Goal: Task Accomplishment & Management: Complete application form

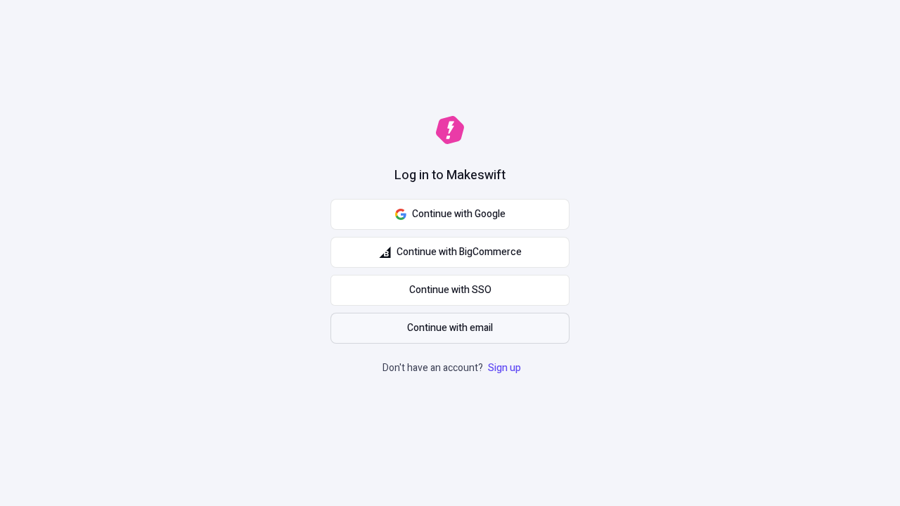
click at [450, 328] on span "Continue with email" at bounding box center [450, 328] width 86 height 15
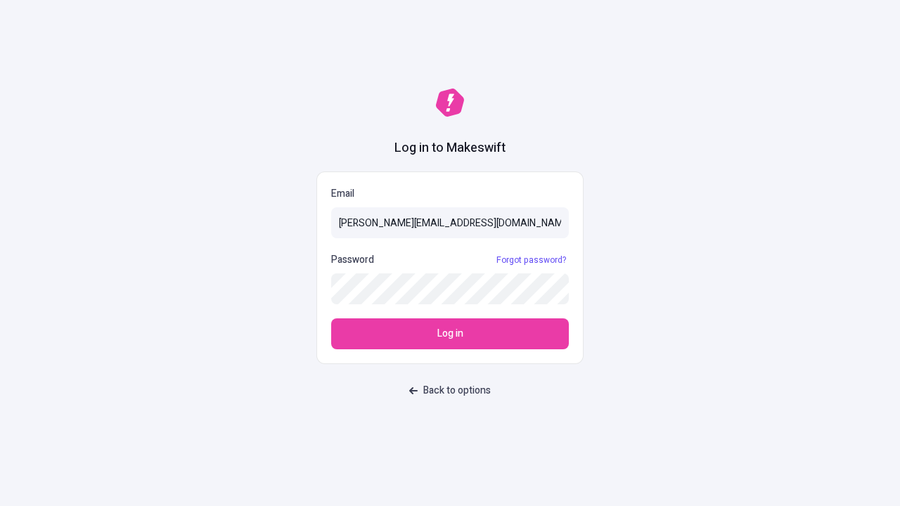
type input "sasha+test-ui@makeswift.com"
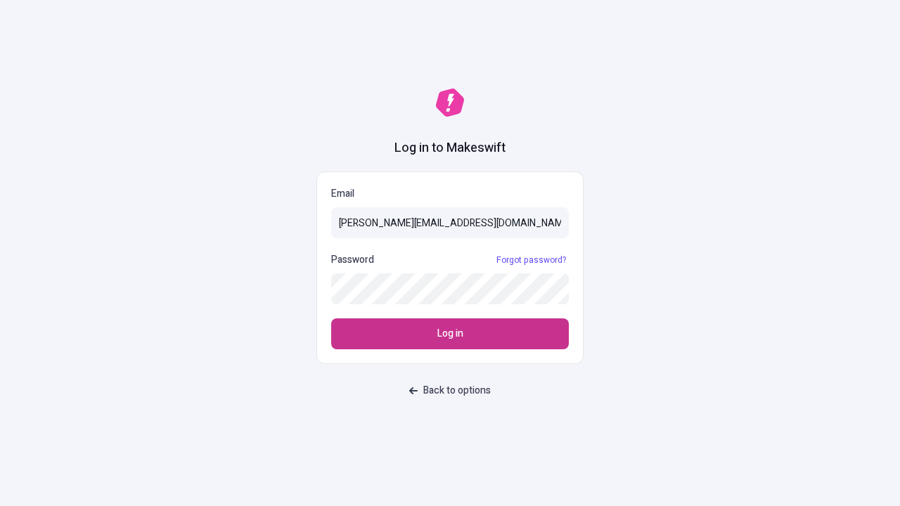
click at [450, 334] on span "Log in" at bounding box center [450, 333] width 26 height 15
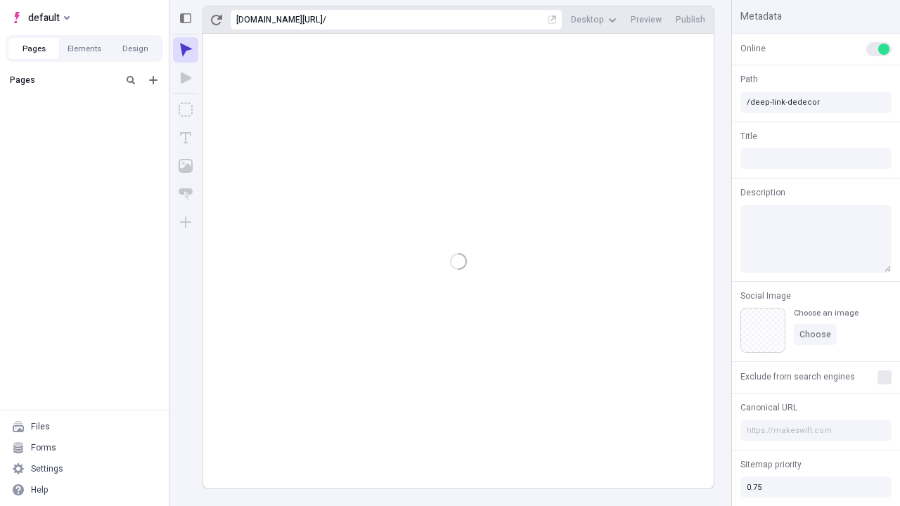
type input "/deep-link-dedecor"
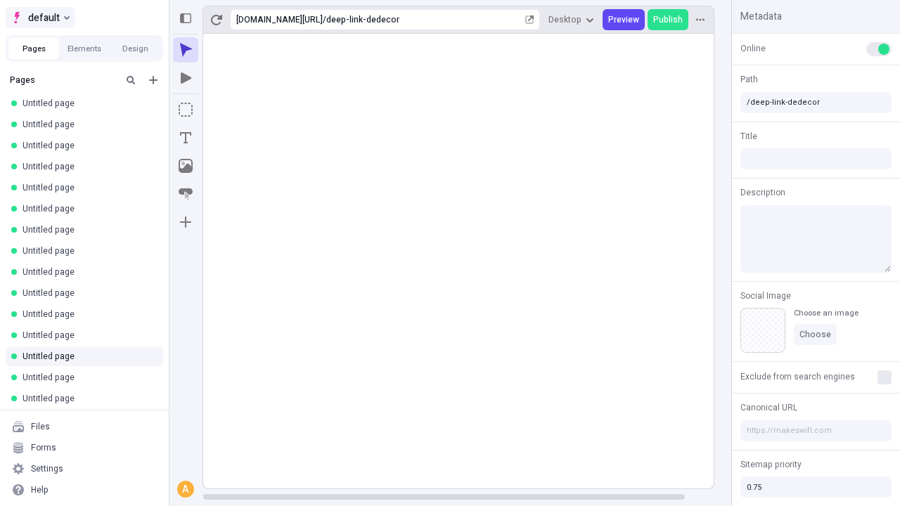
click at [39, 18] on span "default" at bounding box center [44, 17] width 32 height 17
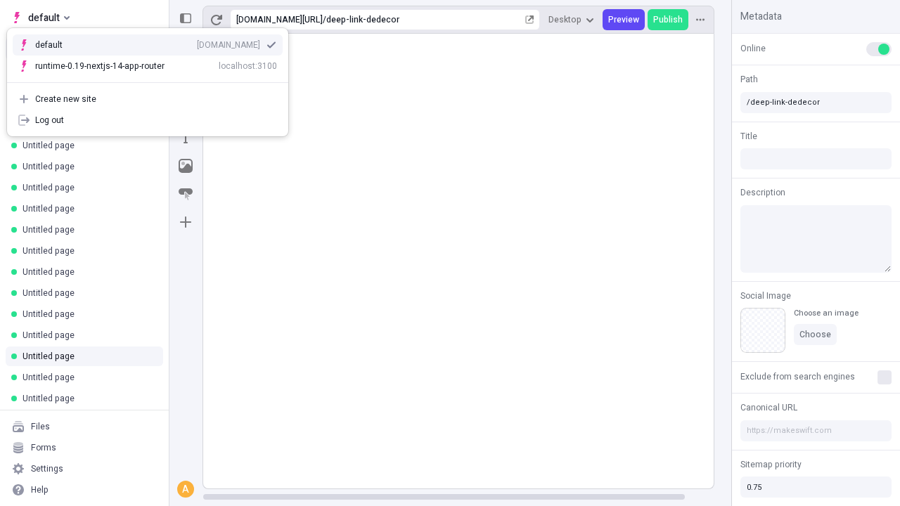
click at [148, 99] on div "Create new site" at bounding box center [156, 99] width 242 height 11
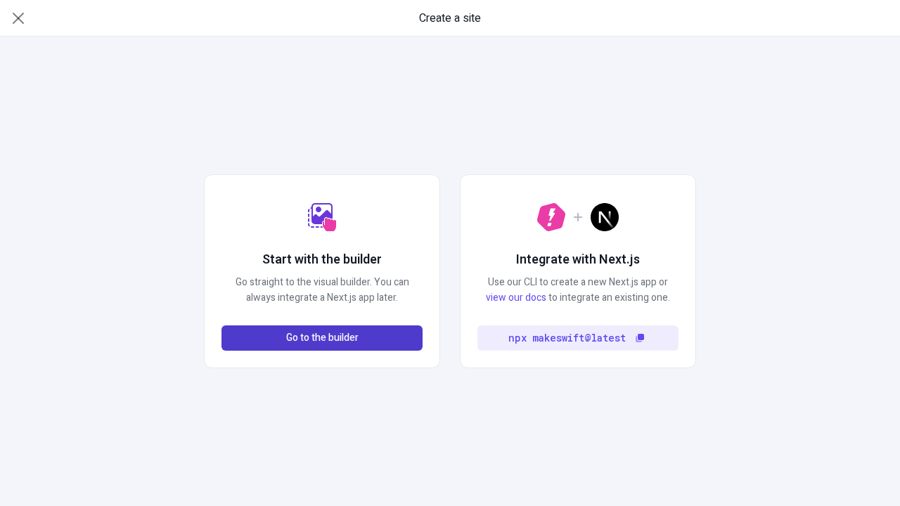
click at [322, 338] on span "Go to the builder" at bounding box center [322, 338] width 72 height 15
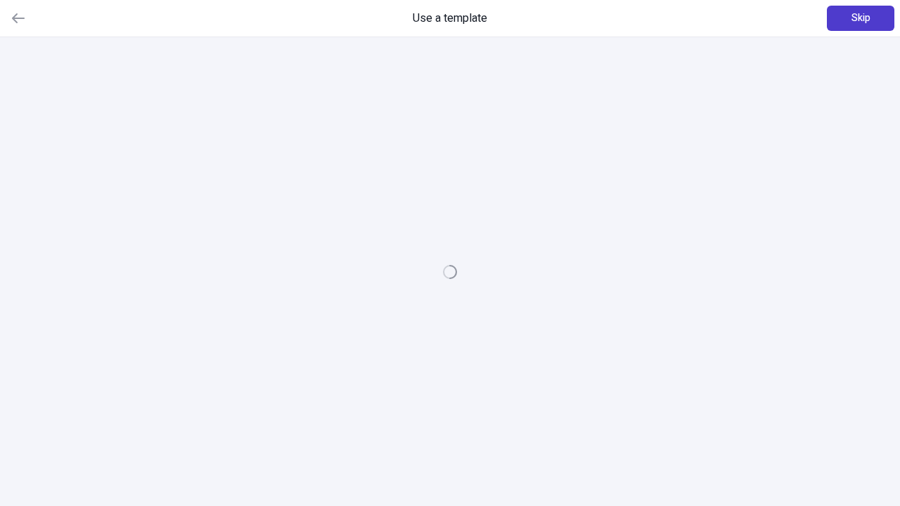
click at [861, 18] on span "Skip" at bounding box center [861, 18] width 19 height 15
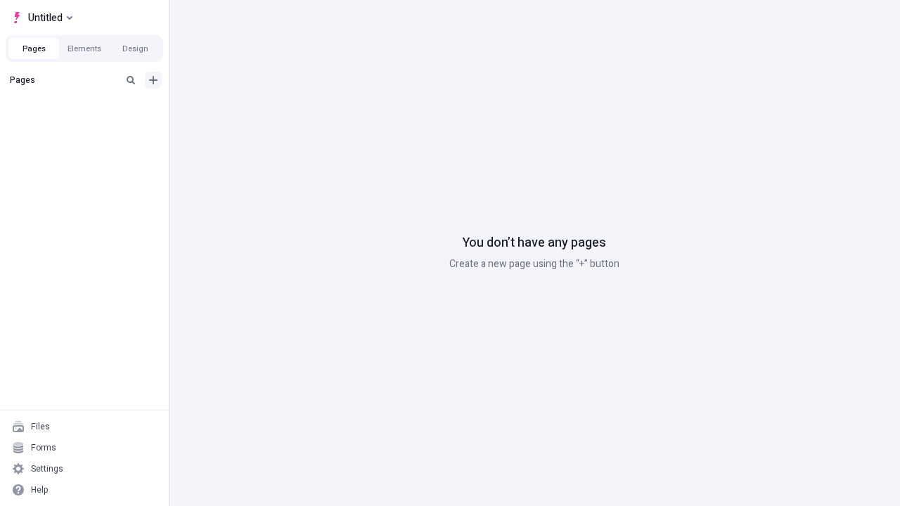
click at [153, 80] on icon "Add new" at bounding box center [153, 80] width 8 height 8
click at [228, 109] on span "Blank page" at bounding box center [236, 108] width 87 height 11
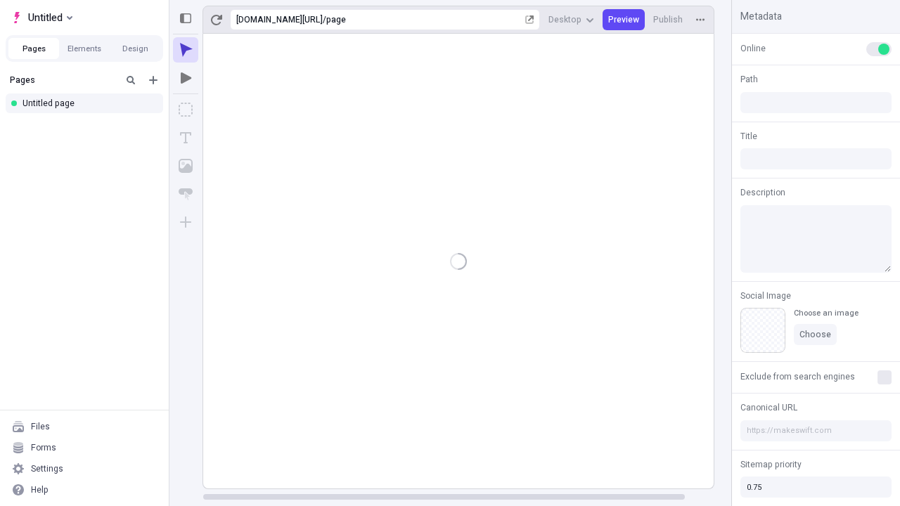
type input "/page"
click at [669, 20] on span "Publish" at bounding box center [668, 19] width 30 height 11
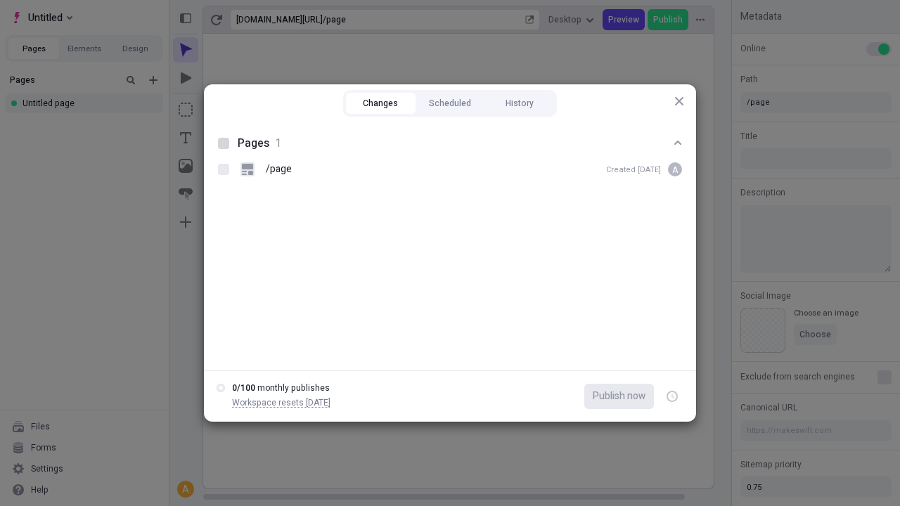
click at [380, 103] on button "Changes" at bounding box center [381, 103] width 70 height 21
click at [224, 143] on div at bounding box center [223, 143] width 11 height 11
checkbox input "true"
click at [672, 397] on icon "button" at bounding box center [674, 397] width 4 height 5
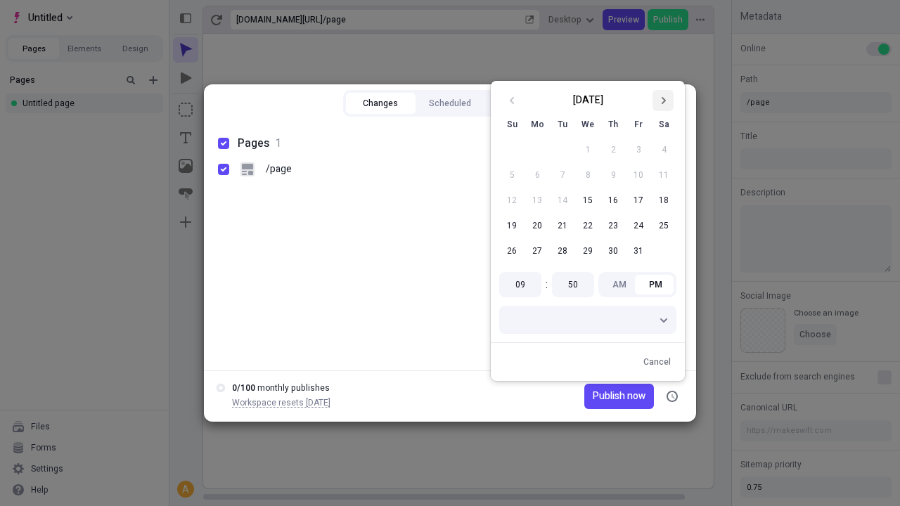
click at [663, 101] on icon "Go to next month" at bounding box center [663, 100] width 8 height 8
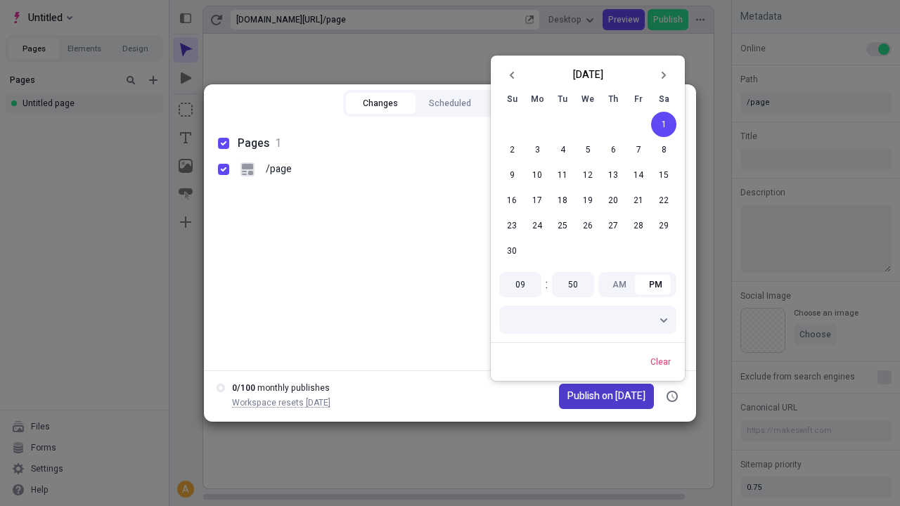
click at [598, 397] on span "Publish on [DATE]" at bounding box center [607, 396] width 78 height 15
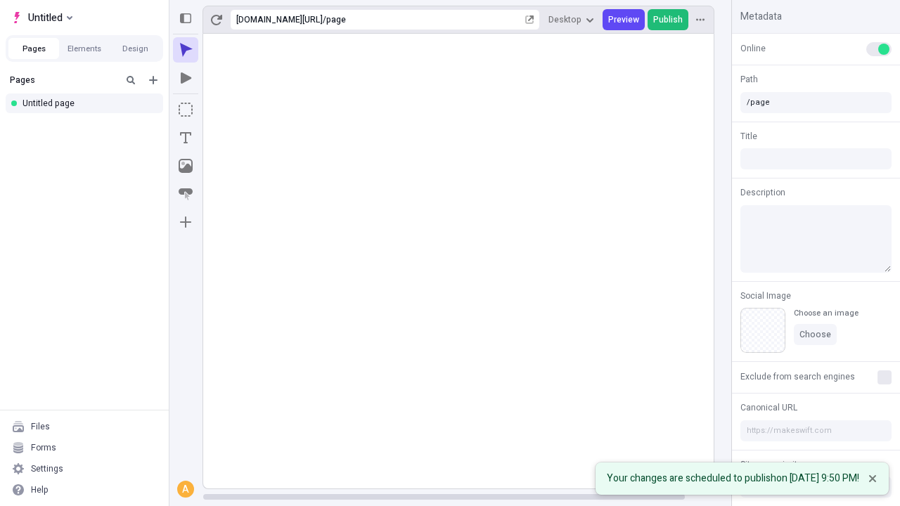
click at [669, 20] on span "Publish" at bounding box center [668, 19] width 30 height 11
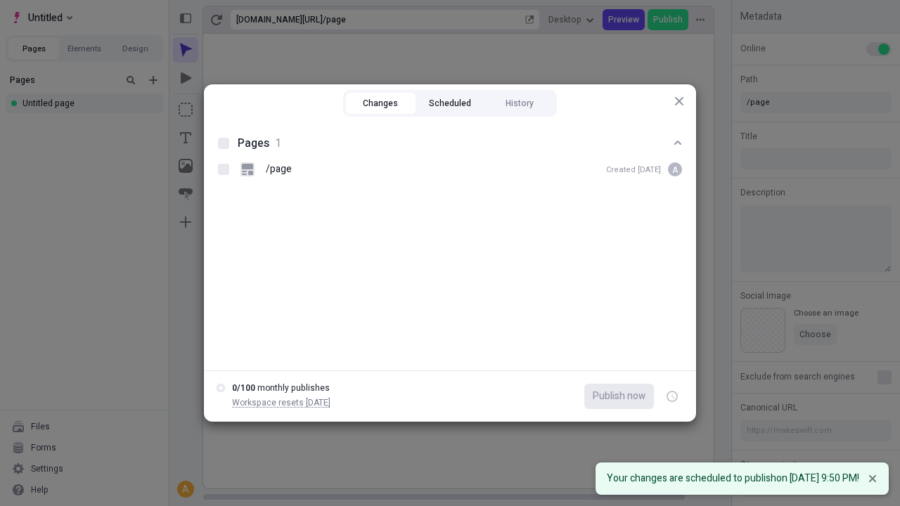
click at [450, 103] on button "Scheduled" at bounding box center [451, 103] width 70 height 21
